Goal: Task Accomplishment & Management: Use online tool/utility

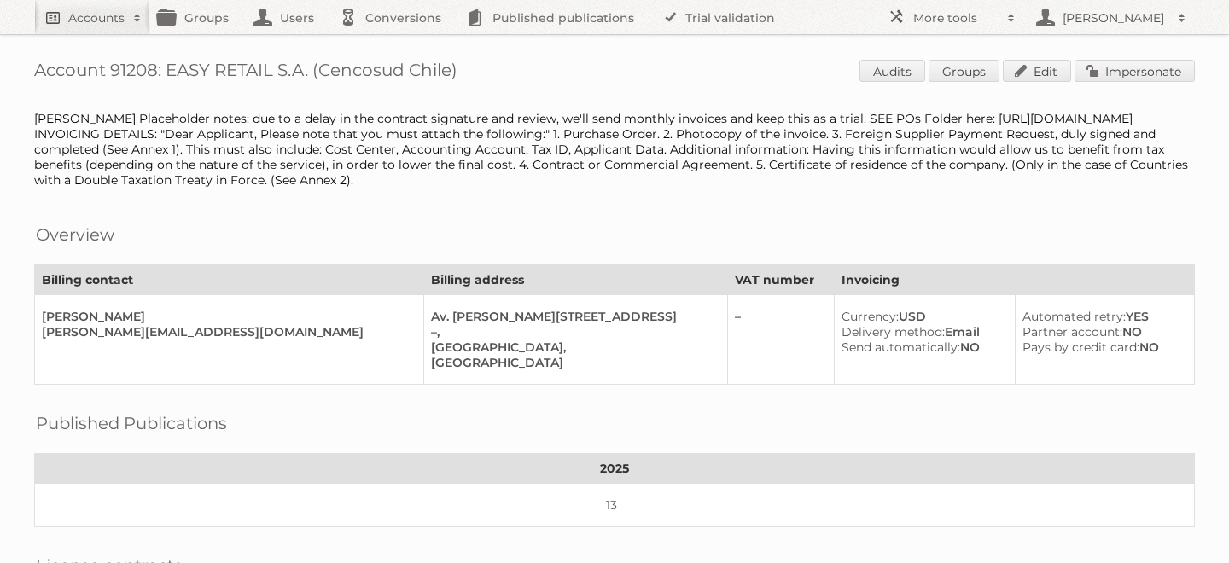
click at [80, 12] on h2 "Accounts" at bounding box center [96, 17] width 56 height 17
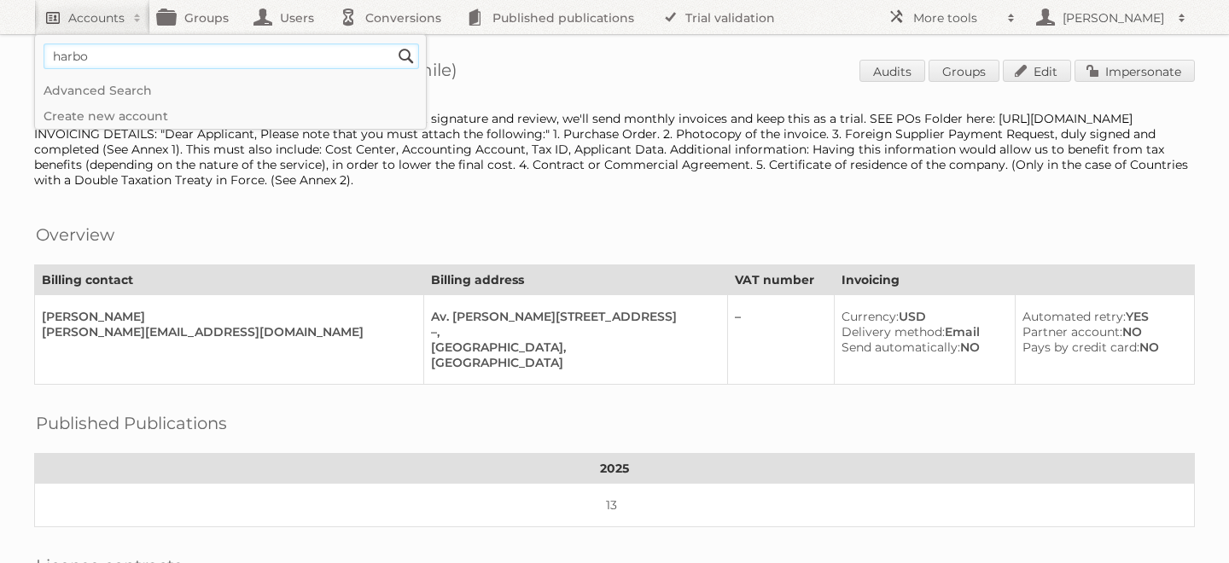
type input"] "harbor fr"
click at [393, 44] on input "Search" at bounding box center [406, 57] width 26 height 26
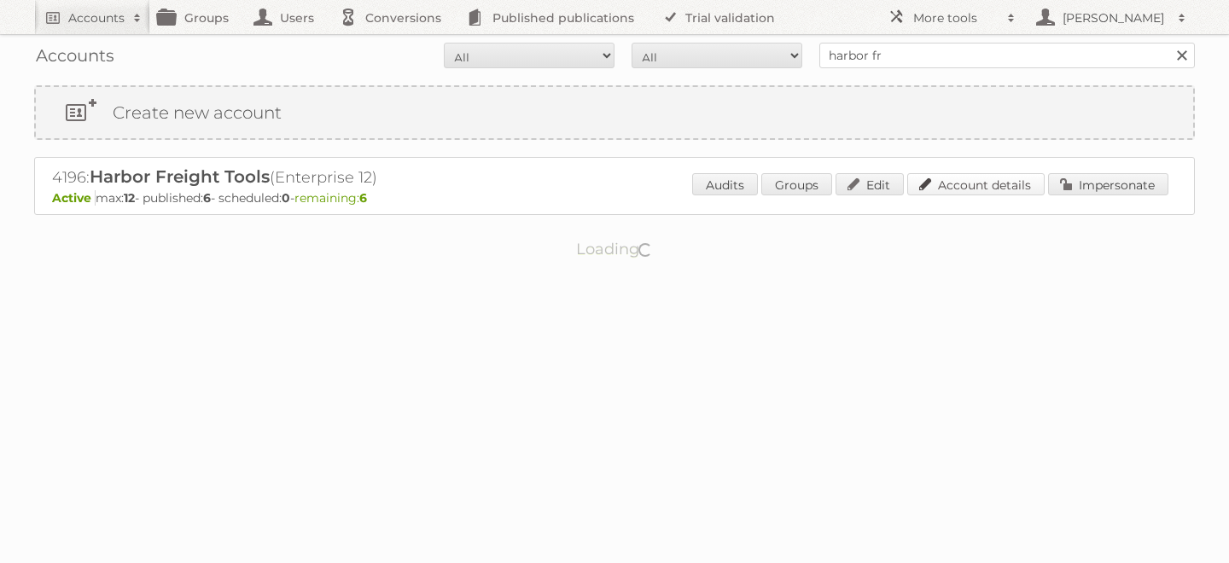
click at [952, 183] on link "Account details" at bounding box center [975, 184] width 137 height 22
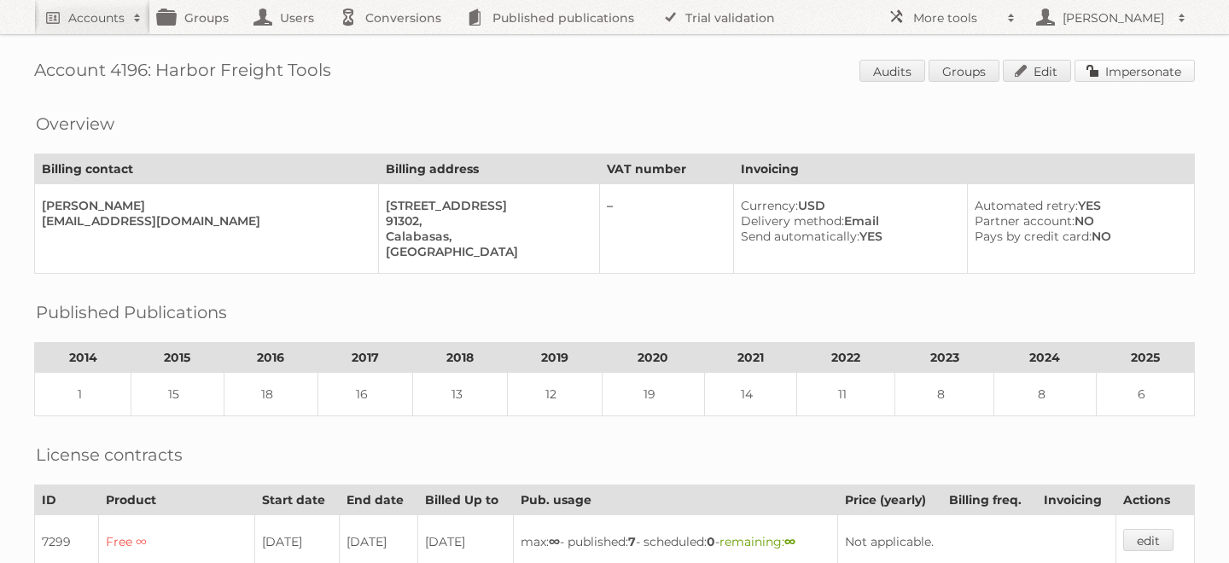
click at [1125, 69] on link "Impersonate" at bounding box center [1134, 71] width 120 height 22
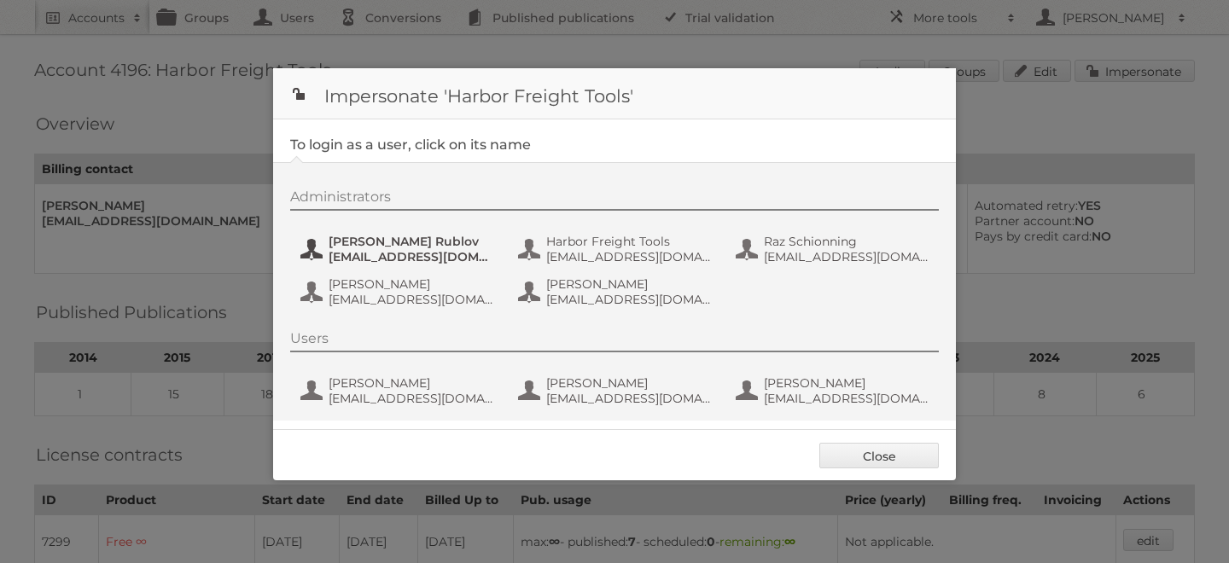
click at [369, 243] on span "[PERSON_NAME] Rublov" at bounding box center [412, 241] width 166 height 15
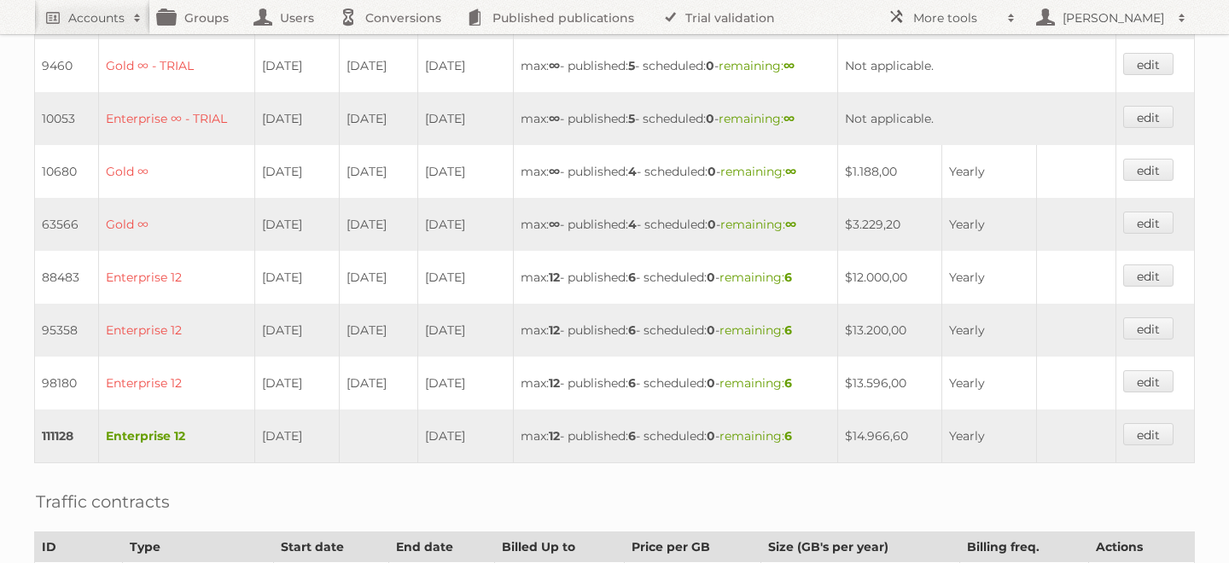
scroll to position [1113, 0]
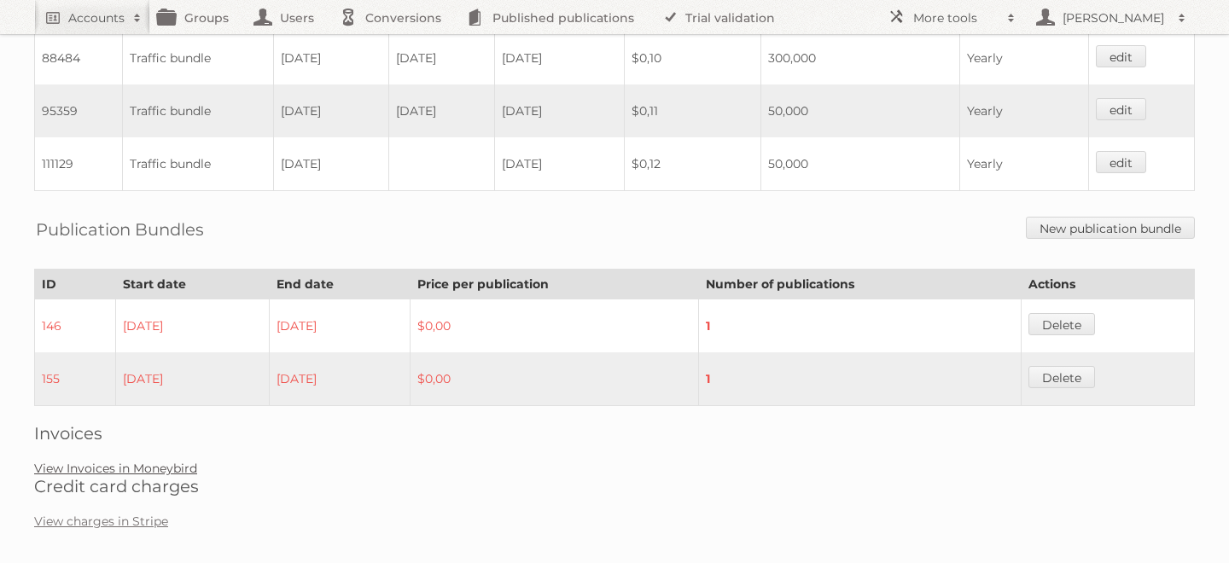
click at [175, 461] on link "View Invoices in Moneybird" at bounding box center [115, 468] width 163 height 15
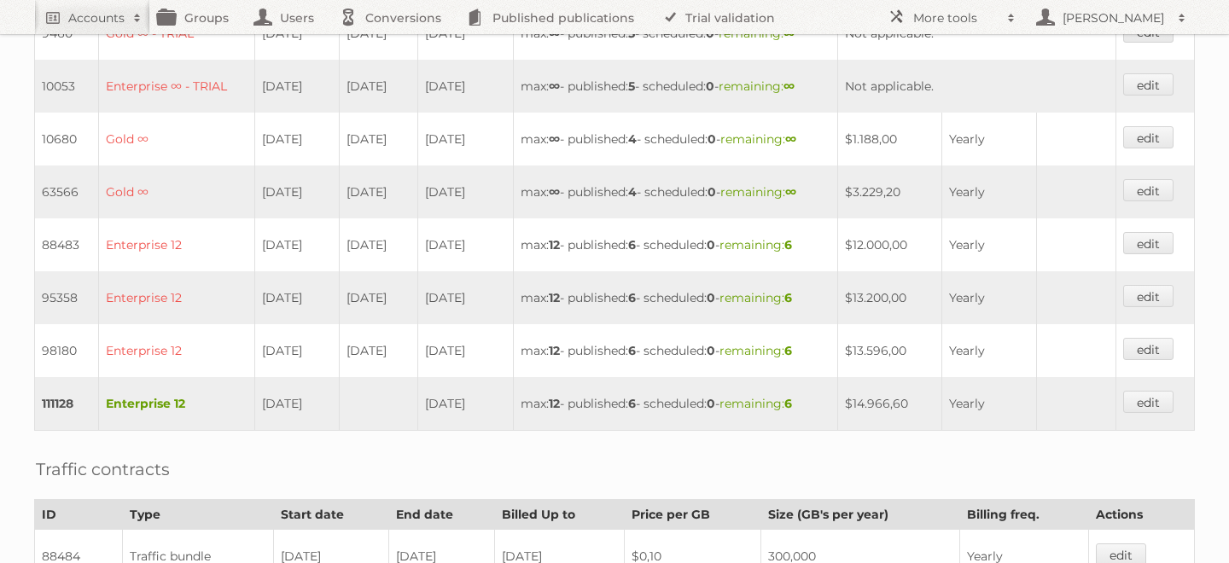
scroll to position [0, 0]
